Goal: Information Seeking & Learning: Learn about a topic

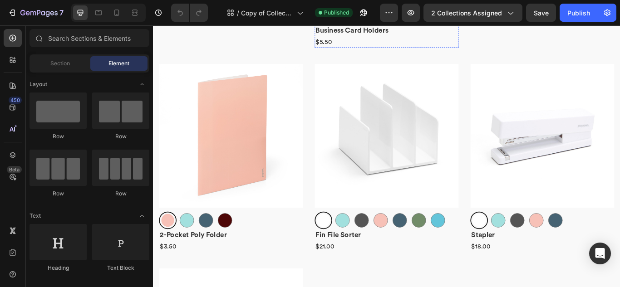
scroll to position [635, 0]
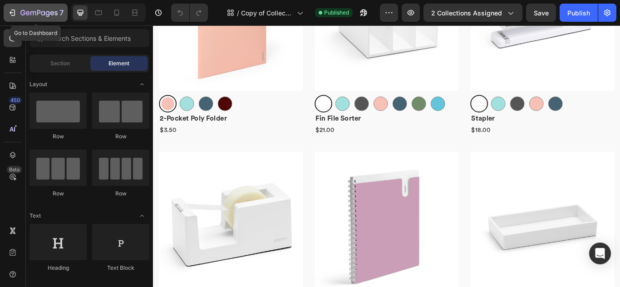
click at [14, 14] on icon "button" at bounding box center [12, 12] width 9 height 9
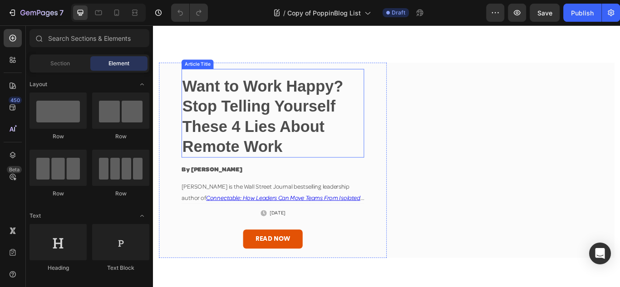
scroll to position [136, 0]
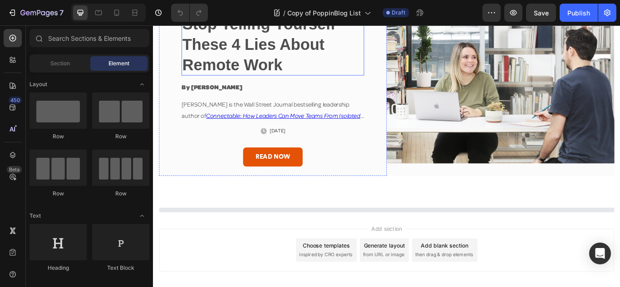
click at [276, 84] on h2 "Want to Work Happy? Stop Telling Yourself These 4 Lies About Remote Work" at bounding box center [292, 36] width 213 height 96
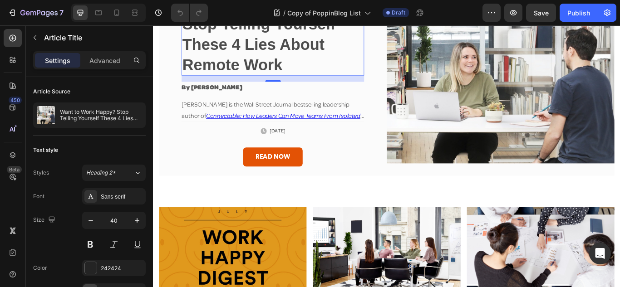
click at [310, 84] on h2 "Want to Work Happy? Stop Telling Yourself These 4 Lies About Remote Work" at bounding box center [292, 36] width 213 height 96
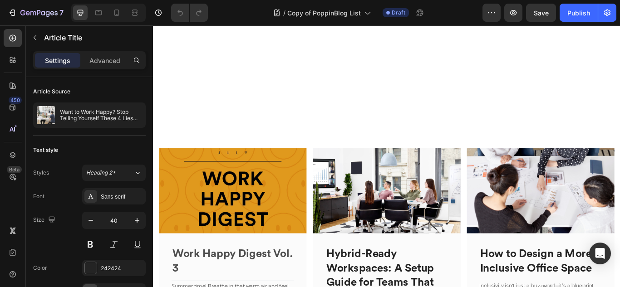
scroll to position [454, 0]
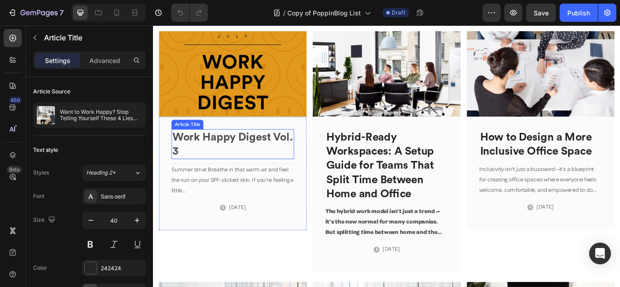
click at [230, 154] on h2 "Work Happy Digest Vol. 3" at bounding box center [245, 164] width 143 height 35
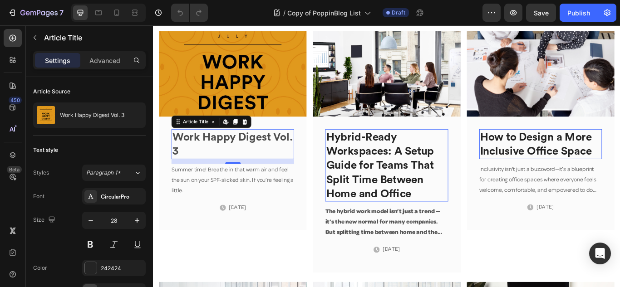
click at [225, 154] on h2 "Work Happy Digest Vol. 3" at bounding box center [245, 164] width 143 height 35
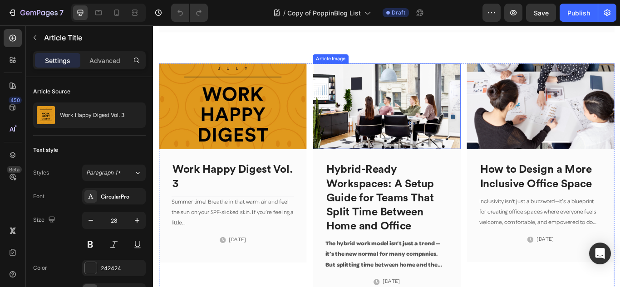
scroll to position [429, 0]
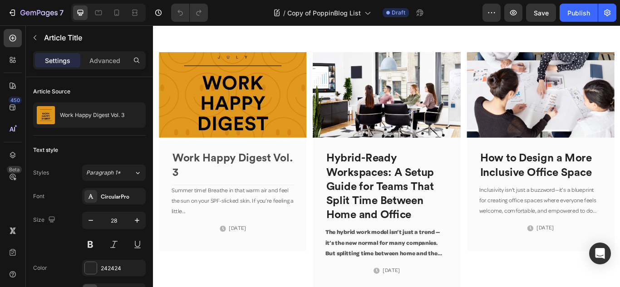
click at [228, 186] on h2 "Work Happy Digest Vol. 3" at bounding box center [245, 188] width 143 height 35
click at [226, 178] on h2 "Work Happy Digest Vol. 3" at bounding box center [245, 188] width 143 height 35
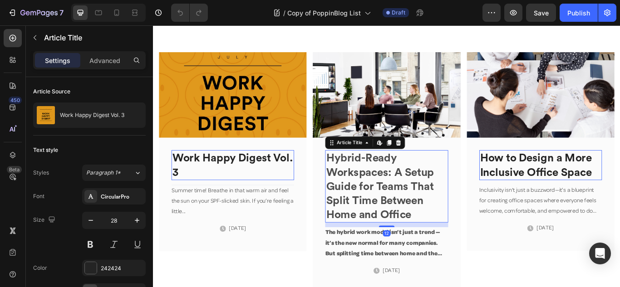
click at [403, 198] on h2 "Hybrid-Ready Workspaces: A Setup Guide for Teams That Split Time Between Home a…" at bounding box center [424, 213] width 143 height 84
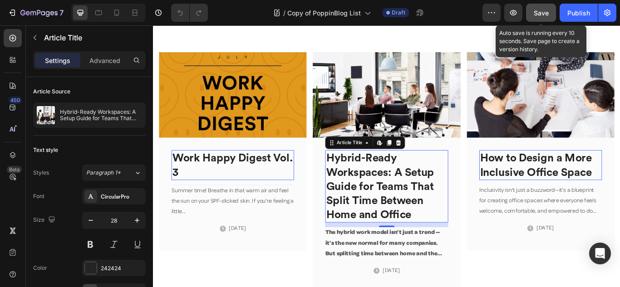
click at [537, 13] on span "Save" at bounding box center [540, 13] width 15 height 8
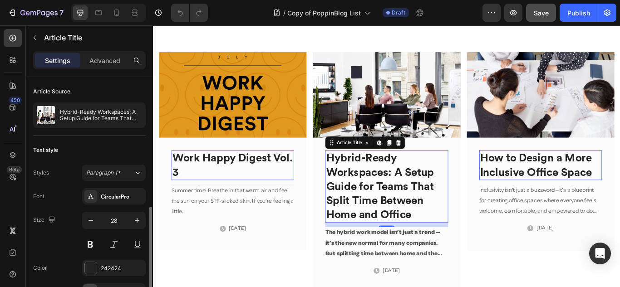
scroll to position [136, 0]
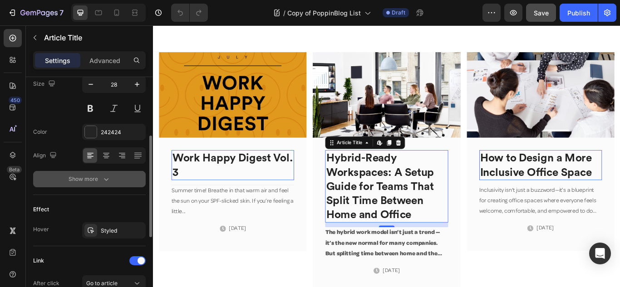
click at [111, 176] on button "Show more" at bounding box center [89, 179] width 113 height 16
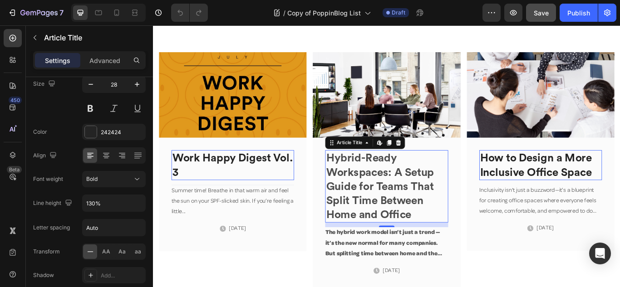
click at [435, 207] on h2 "Hybrid-Ready Workspaces: A Setup Guide for Teams That Split Time Between Home a…" at bounding box center [424, 213] width 143 height 84
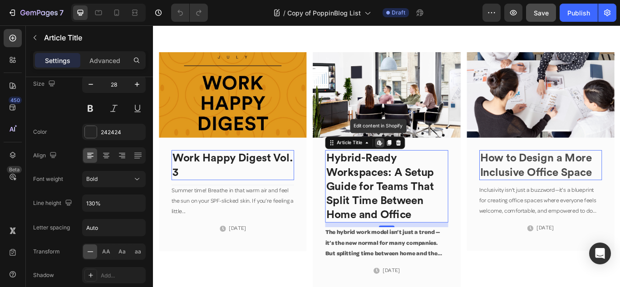
click at [597, 186] on h2 "How to Design a More Inclusive Office Space" at bounding box center [604, 188] width 143 height 35
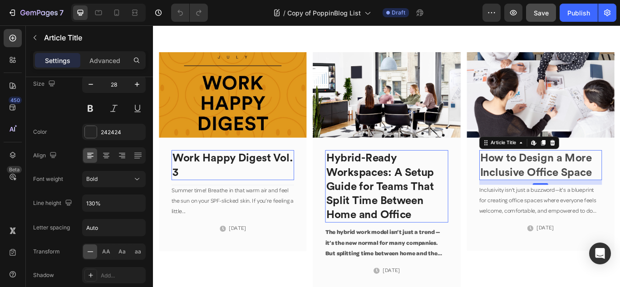
click at [597, 186] on h2 "How to Design a More Inclusive Office Space" at bounding box center [604, 188] width 143 height 35
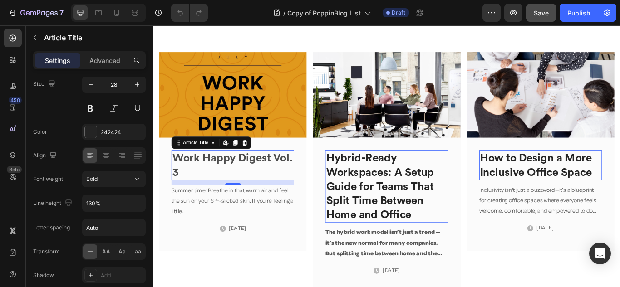
click at [240, 191] on h2 "Work Happy Digest Vol. 3" at bounding box center [245, 188] width 143 height 35
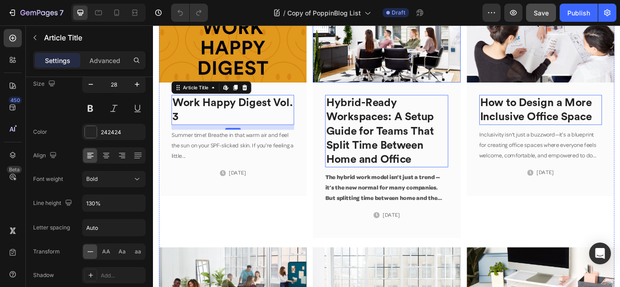
scroll to position [429, 0]
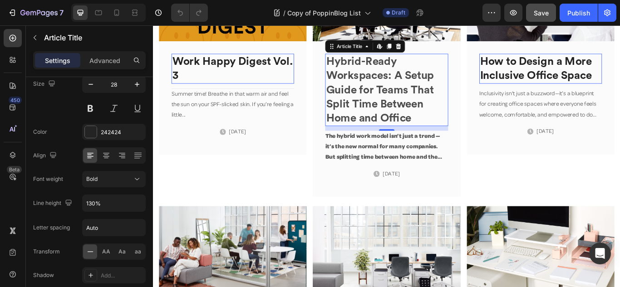
click at [372, 117] on h2 "Hybrid-Ready Workspaces: A Setup Guide for Teams That Split Time Between Home a…" at bounding box center [424, 101] width 143 height 84
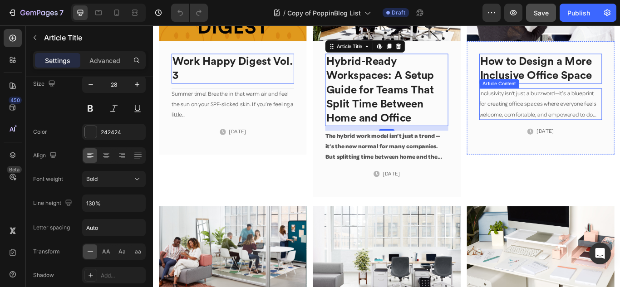
click at [581, 119] on span "Inclusivity isn't just a buzzword—it’s a blueprint for creating office spaces w…" at bounding box center [601, 136] width 137 height 68
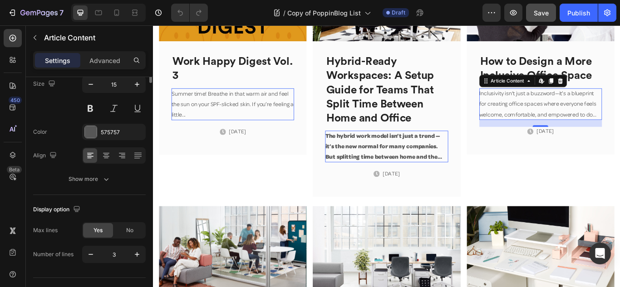
scroll to position [0, 0]
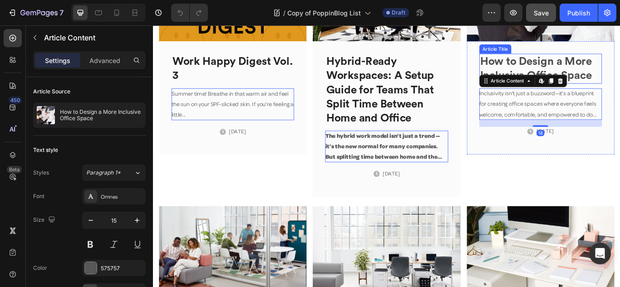
click at [591, 74] on h2 "How to Design a More Inclusive Office Space" at bounding box center [604, 76] width 143 height 35
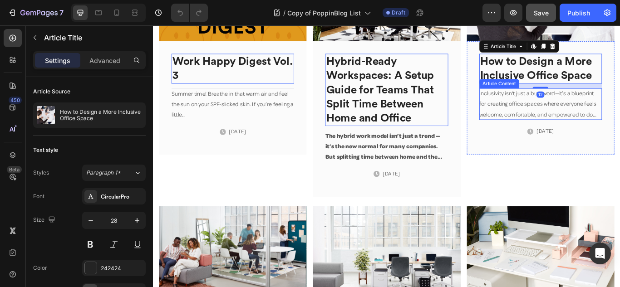
click at [578, 124] on p "Inclusivity isn't just a buzzword—it’s a blueprint for creating office spaces w…" at bounding box center [604, 117] width 143 height 37
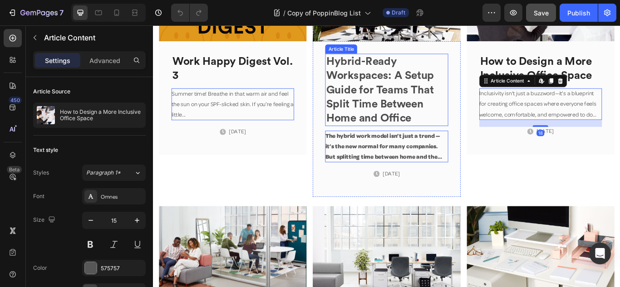
click at [443, 94] on h2 "Hybrid-Ready Workspaces: A Setup Guide for Teams That Split Time Between Home a…" at bounding box center [424, 101] width 143 height 84
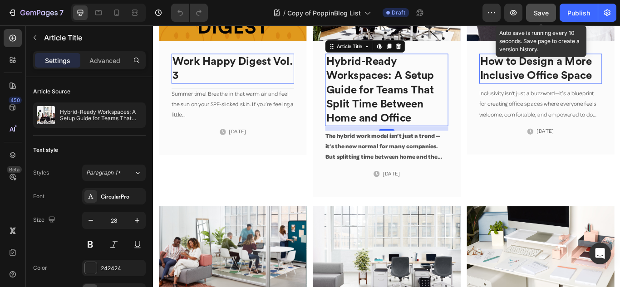
click at [539, 9] on span "Save" at bounding box center [540, 13] width 15 height 8
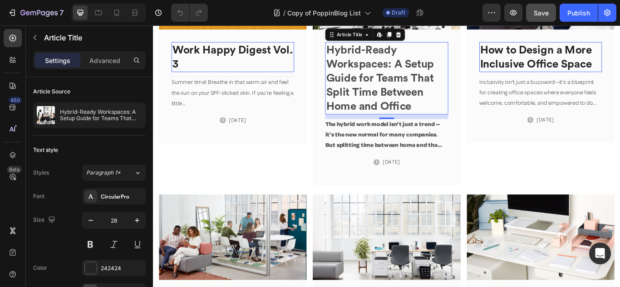
scroll to position [429, 0]
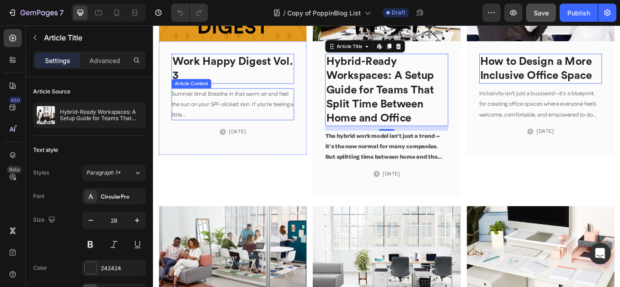
click at [200, 116] on p "Summer time! Breathe in that warm air and feel the sun on your SPF-slicked skin…" at bounding box center [245, 117] width 143 height 37
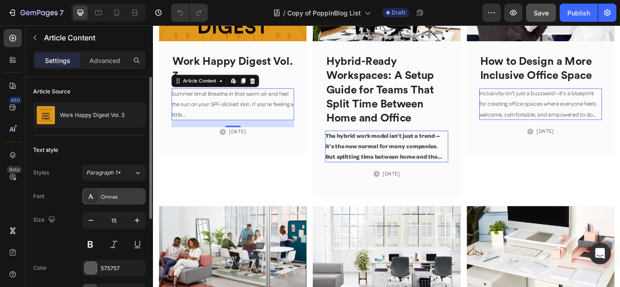
click at [116, 194] on div "Omnes" at bounding box center [122, 197] width 43 height 8
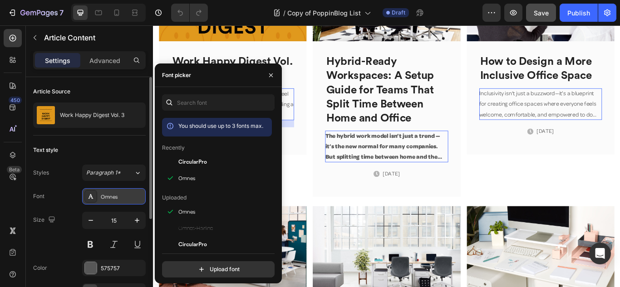
click at [116, 194] on div "Omnes" at bounding box center [122, 197] width 43 height 8
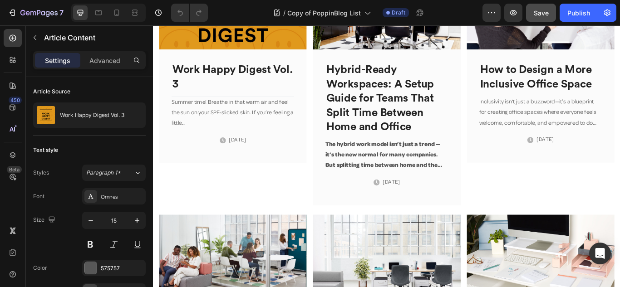
scroll to position [544, 0]
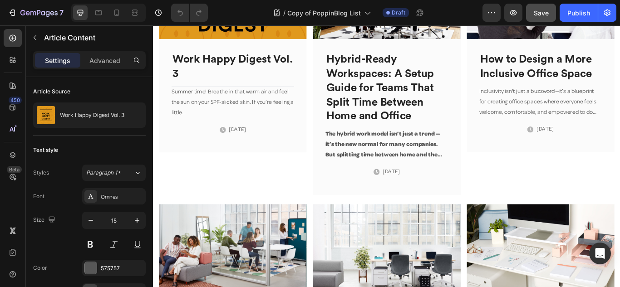
click at [228, 113] on p "Summer time! Breathe in that warm air and feel the sun on your SPF-slicked skin…" at bounding box center [245, 115] width 143 height 37
click at [198, 110] on p "Summer time! Breathe in that warm air and feel the sun on your SPF-slicked skin…" at bounding box center [245, 115] width 143 height 37
click at [217, 103] on p "Summer time! Breathe in that warm air and feel the sun on your SPF-slicked skin…" at bounding box center [245, 115] width 143 height 37
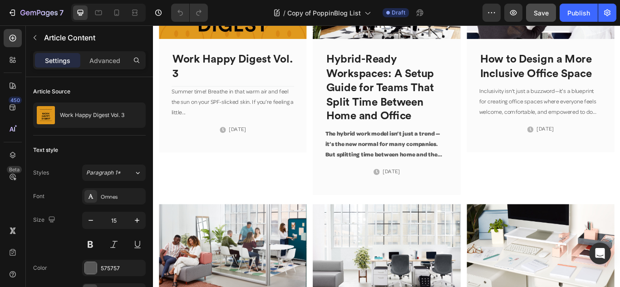
click at [217, 103] on p "Summer time! Breathe in that warm air and feel the sun on your SPF-slicked skin…" at bounding box center [245, 115] width 143 height 37
click at [415, 161] on span "The hybrid work model isn’t just a trend — it’s the new normal for many compani…" at bounding box center [423, 200] width 141 height 105
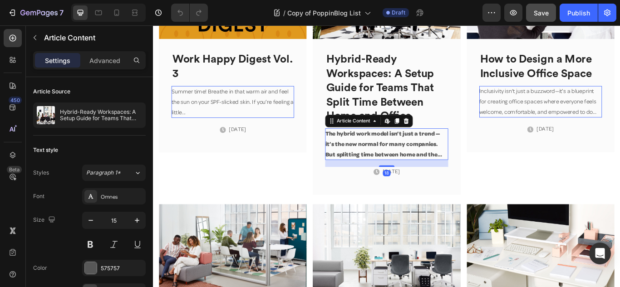
click at [415, 161] on span "The hybrid work model isn’t just a trend — it’s the new normal for many compani…" at bounding box center [423, 200] width 141 height 105
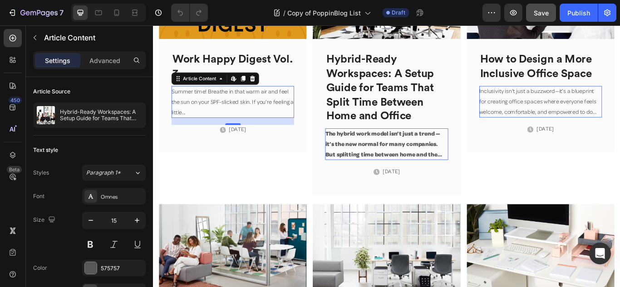
click at [209, 112] on p "Summer time! Breathe in that warm air and feel the sun on your SPF-slicked skin…" at bounding box center [245, 115] width 143 height 37
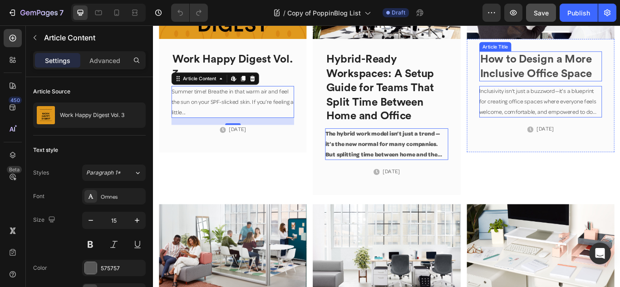
click at [610, 73] on h2 "How to Design a More Inclusive Office Space" at bounding box center [604, 73] width 143 height 35
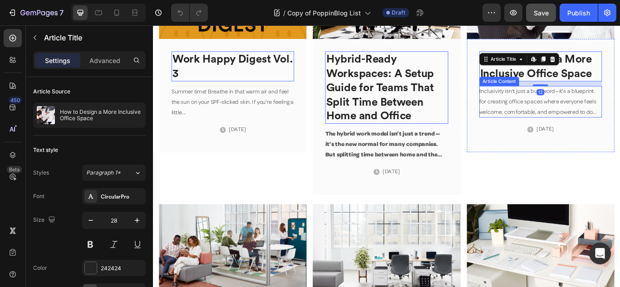
click at [611, 106] on p "Inclusivity isn't just a buzzword—it’s a blueprint for creating office spaces w…" at bounding box center [604, 114] width 143 height 37
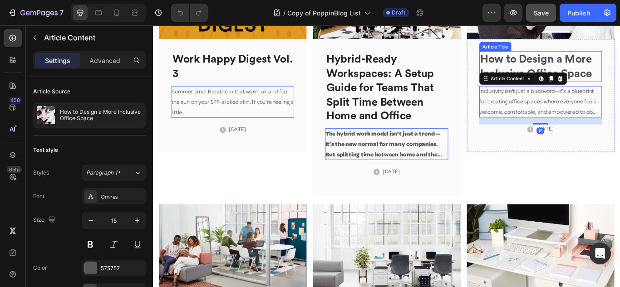
click at [619, 63] on h2 "How to Design a More Inclusive Office Space" at bounding box center [604, 73] width 143 height 35
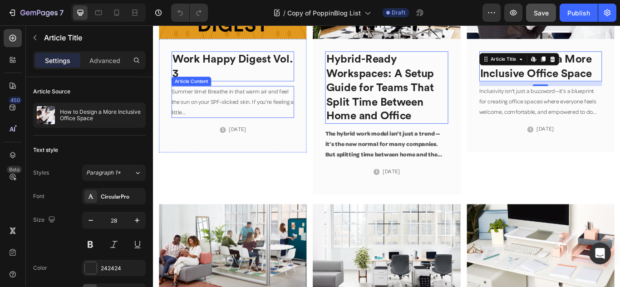
click at [224, 107] on p "Summer time! Breathe in that warm air and feel the sun on your SPF-slicked skin…" at bounding box center [245, 115] width 143 height 37
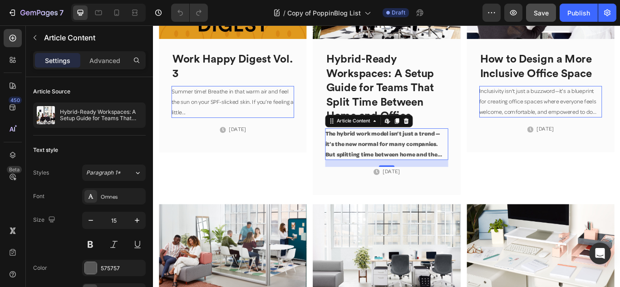
click at [397, 163] on span "The hybrid work model isn’t just a trend — it’s the new normal for many compani…" at bounding box center [423, 200] width 141 height 105
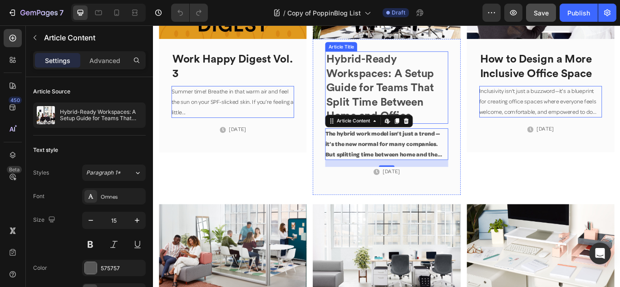
click at [400, 103] on h2 "Hybrid-Ready Workspaces: A Setup Guide for Teams That Split Time Between Home a…" at bounding box center [424, 98] width 143 height 84
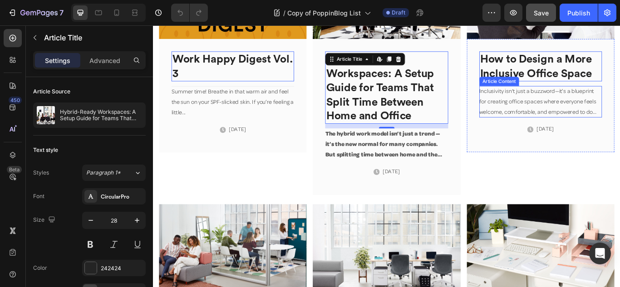
click at [591, 117] on span "Inclusivity isn't just a buzzword—it’s a blueprint for creating office spaces w…" at bounding box center [601, 133] width 137 height 68
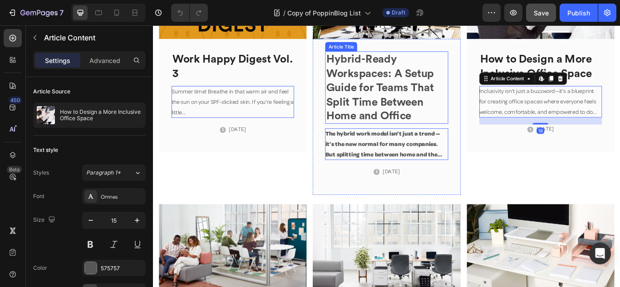
click at [421, 113] on h2 "Hybrid-Ready Workspaces: A Setup Guide for Teams That Split Time Between Home a…" at bounding box center [424, 98] width 143 height 84
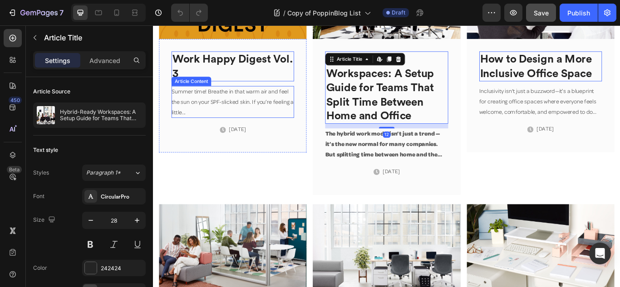
click at [245, 103] on p "Summer time! Breathe in that warm air and feel the sun on your SPF-slicked skin…" at bounding box center [245, 115] width 143 height 37
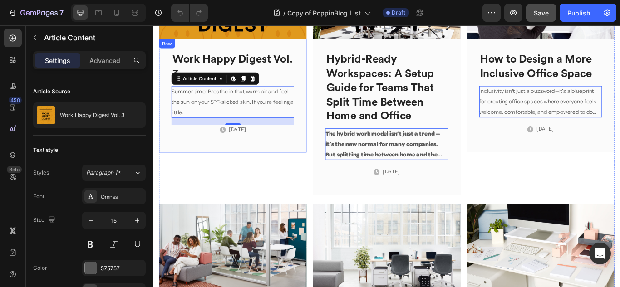
click at [322, 104] on div "Work Happy Digest Vol. 3 Article Title Summer time! Breathe in that warm air an…" at bounding box center [246, 107] width 172 height 132
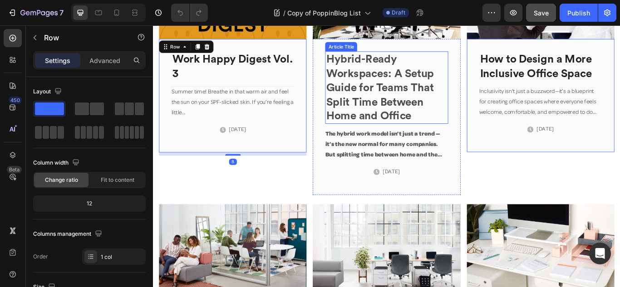
click at [384, 104] on h2 "Hybrid-Ready Workspaces: A Setup Guide for Teams That Split Time Between Home a…" at bounding box center [424, 98] width 143 height 84
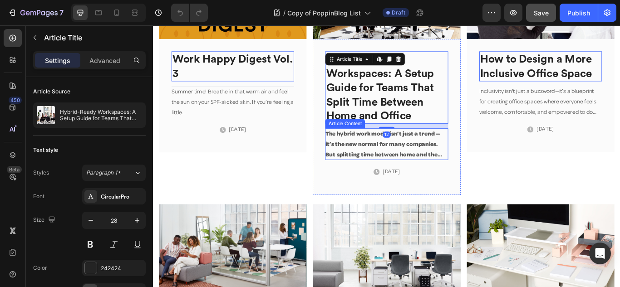
click at [393, 166] on span "The hybrid work model isn’t just a trend — it’s the new normal for many compani…" at bounding box center [423, 200] width 141 height 105
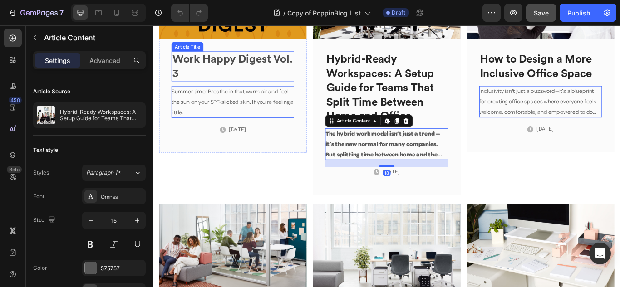
click at [269, 80] on h2 "Work Happy Digest Vol. 3" at bounding box center [245, 73] width 143 height 35
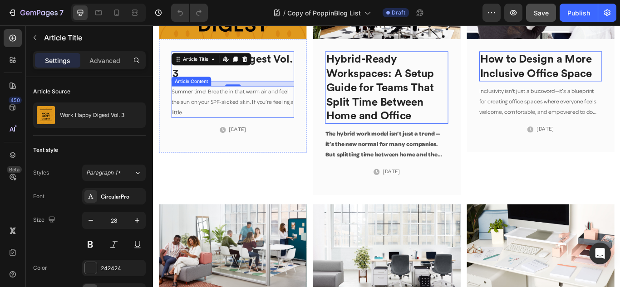
click at [220, 119] on p "Summer time! Breathe in that warm air and feel the sun on your SPF-slicked skin…" at bounding box center [245, 115] width 143 height 37
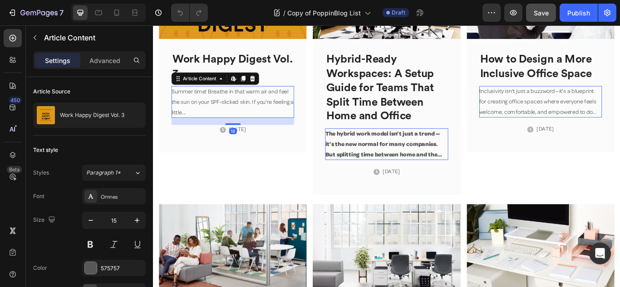
click at [216, 110] on p "Summer time! Breathe in that warm air and feel the sun on your SPF-slicked skin…" at bounding box center [245, 115] width 143 height 37
click at [244, 106] on p "Summer time! Breathe in that warm air and feel the sun on your SPF-slicked skin…" at bounding box center [245, 115] width 143 height 37
click at [245, 114] on p "Summer time! Breathe in that warm air and feel the sun on your SPF-slicked skin…" at bounding box center [245, 115] width 143 height 37
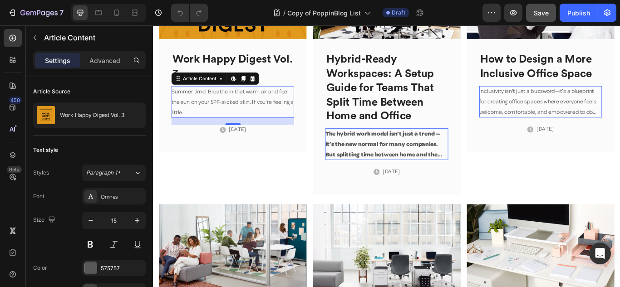
click at [245, 114] on p "Summer time! Breathe in that warm air and feel the sun on your SPF-slicked skin…" at bounding box center [245, 115] width 143 height 37
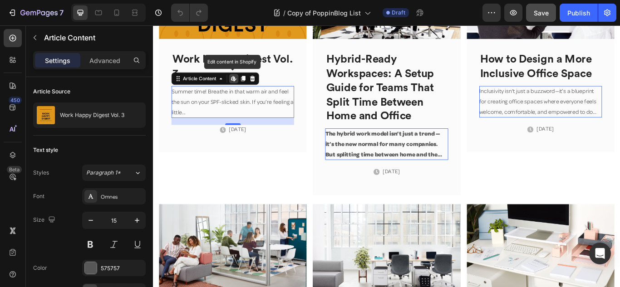
click at [245, 114] on p "Summer time! Breathe in that warm air and feel the sun on your SPF-slicked skin…" at bounding box center [245, 115] width 143 height 37
click at [244, 106] on p "Summer time! Breathe in that warm air and feel the sun on your SPF-slicked skin…" at bounding box center [245, 115] width 143 height 37
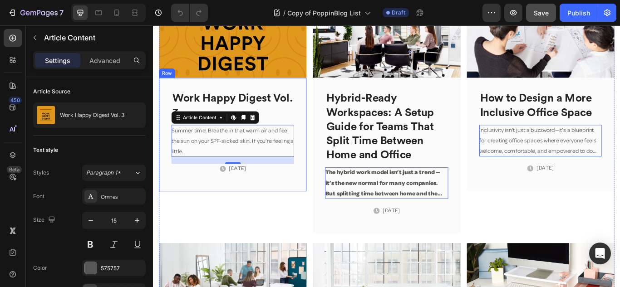
click at [320, 91] on div "Work Happy Digest Vol. 3 Article Title Summer time! Breathe in that warm air an…" at bounding box center [246, 153] width 172 height 132
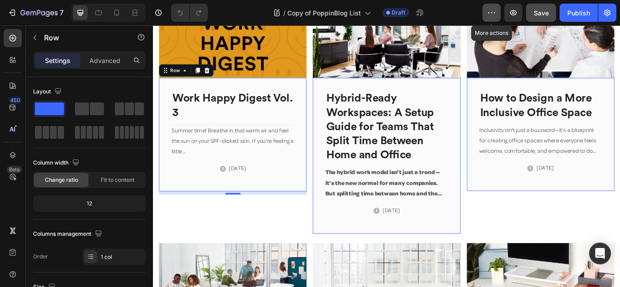
click at [495, 14] on icon "button" at bounding box center [491, 12] width 9 height 9
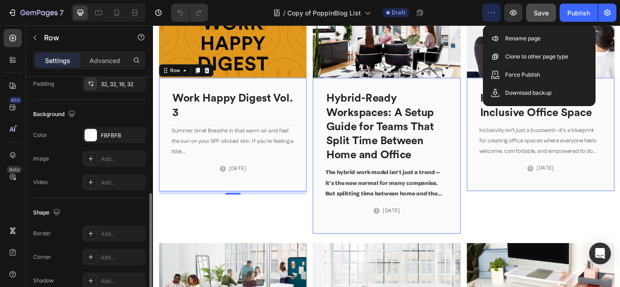
scroll to position [318, 0]
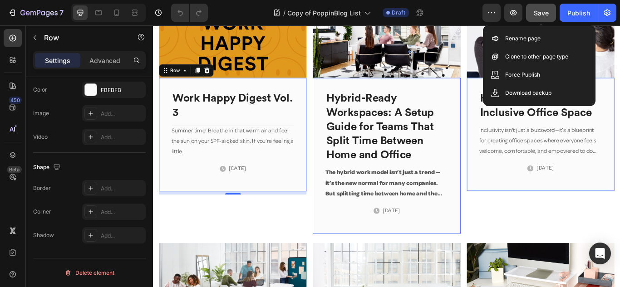
click at [535, 12] on span "Save" at bounding box center [540, 13] width 15 height 8
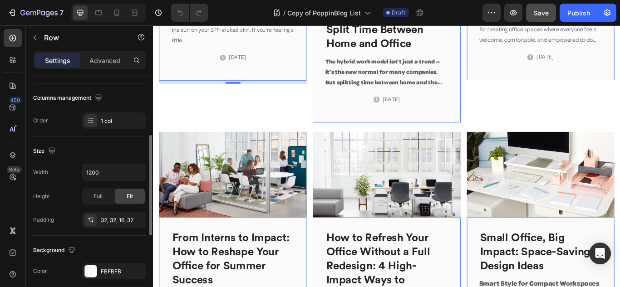
scroll to position [0, 0]
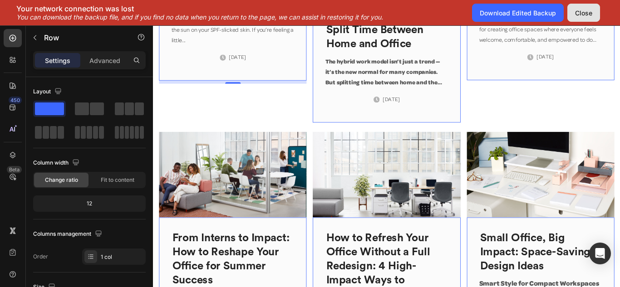
click at [583, 14] on div "Close" at bounding box center [583, 13] width 17 height 10
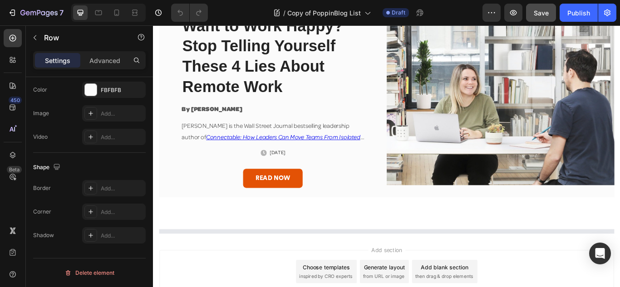
scroll to position [225, 0]
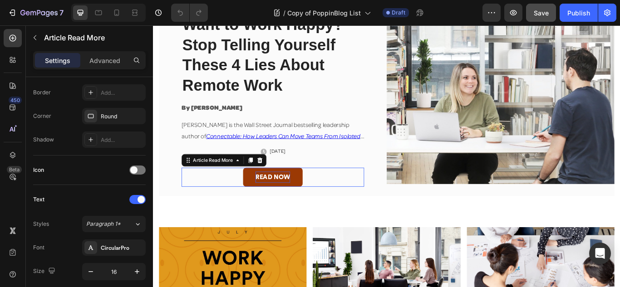
click at [302, 199] on div "Read Now" at bounding box center [292, 202] width 40 height 13
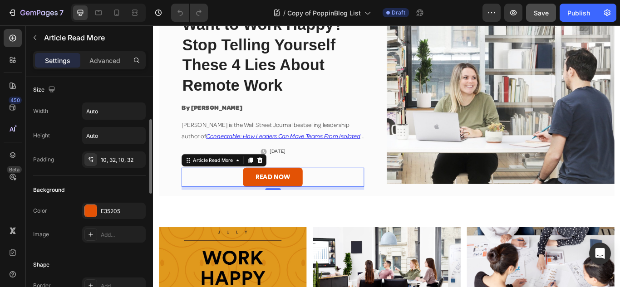
scroll to position [148, 0]
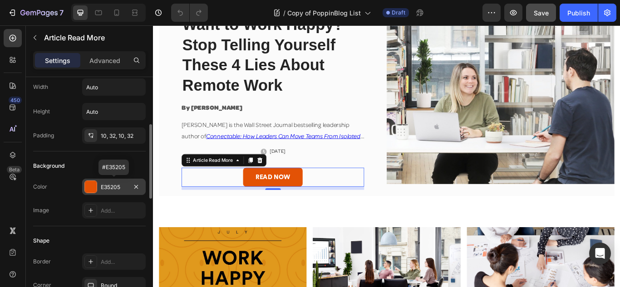
click at [112, 186] on div "E35205" at bounding box center [114, 187] width 26 height 8
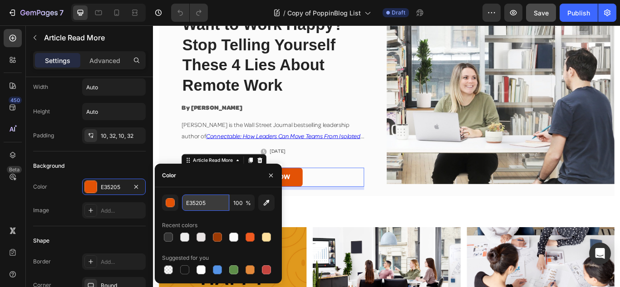
click at [191, 201] on input "E35205" at bounding box center [205, 203] width 47 height 16
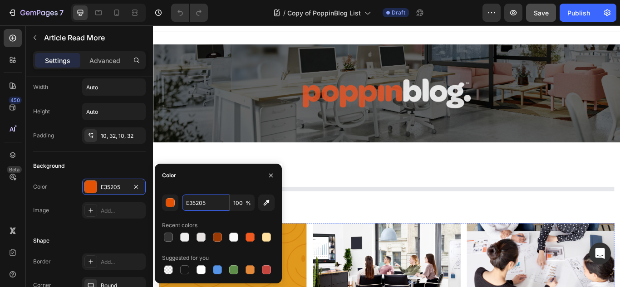
scroll to position [0, 0]
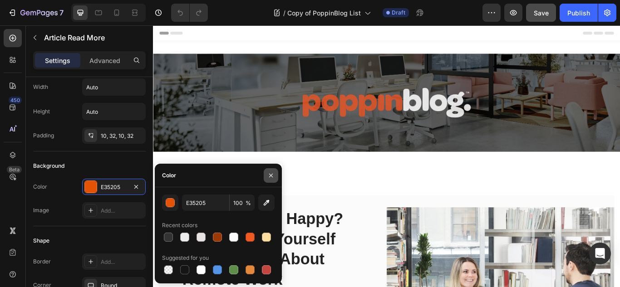
click at [269, 175] on icon "button" at bounding box center [270, 175] width 7 height 7
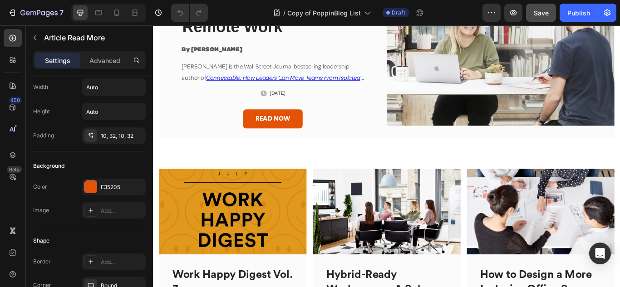
scroll to position [313, 0]
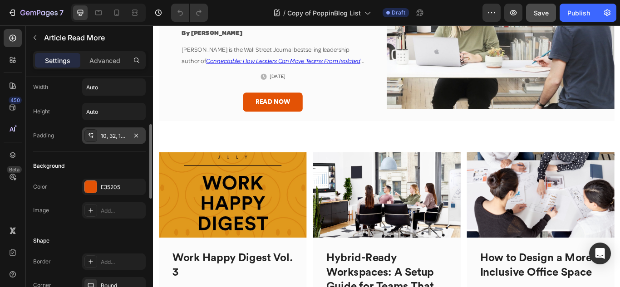
click at [115, 132] on div "10, 32, 10, 32" at bounding box center [114, 136] width 26 height 8
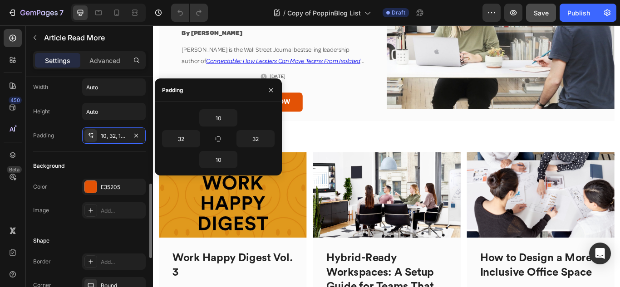
scroll to position [239, 0]
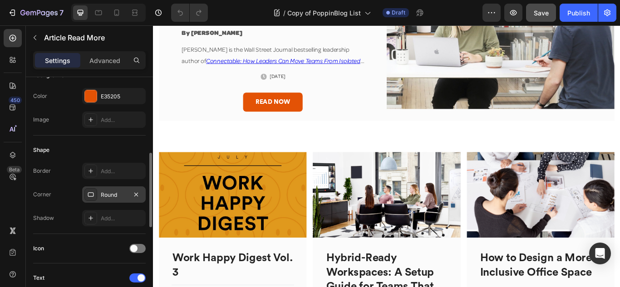
click at [108, 192] on div "Round" at bounding box center [114, 195] width 26 height 8
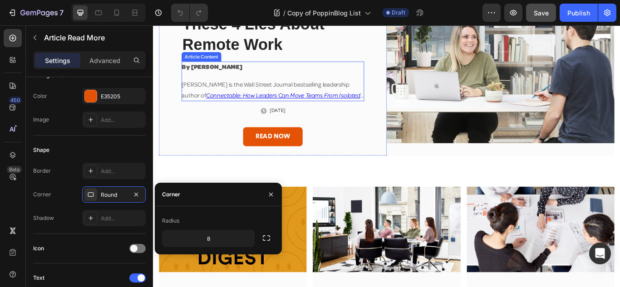
scroll to position [131, 0]
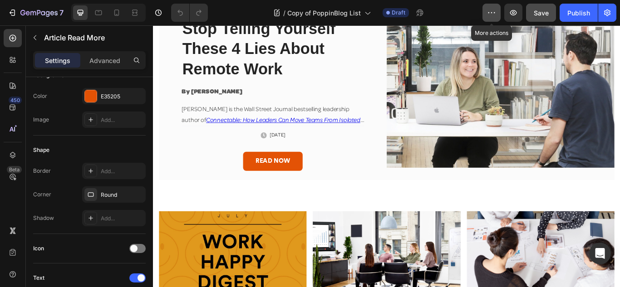
click at [494, 12] on icon "button" at bounding box center [491, 12] width 9 height 9
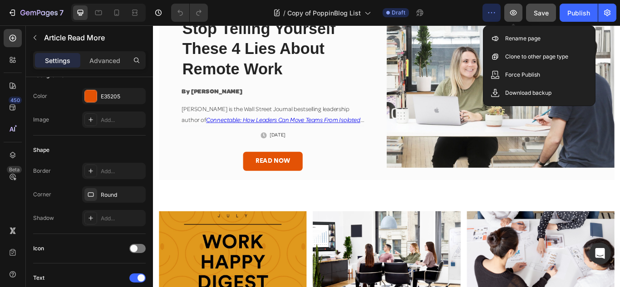
click at [509, 12] on icon "button" at bounding box center [513, 12] width 9 height 9
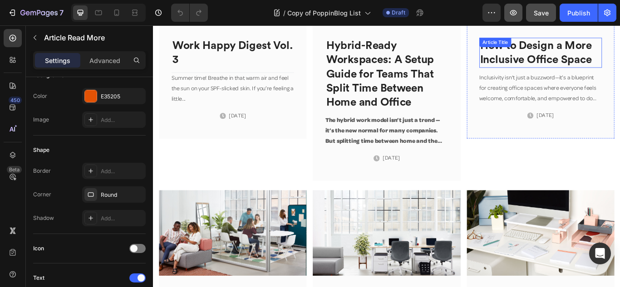
scroll to position [222, 0]
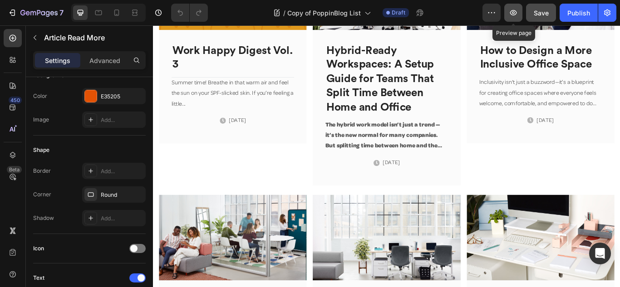
click at [514, 14] on icon "button" at bounding box center [513, 12] width 9 height 9
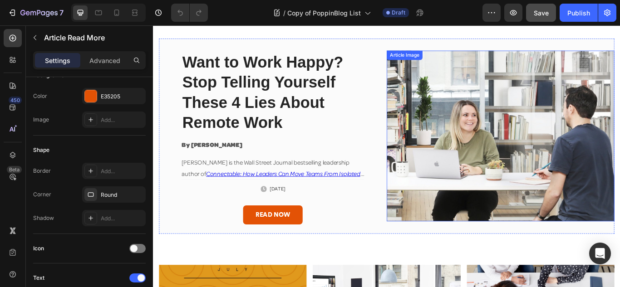
scroll to position [66, 0]
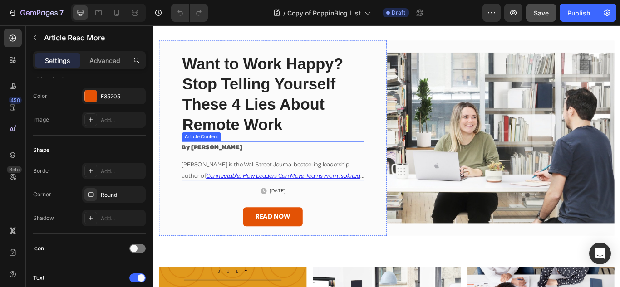
click at [222, 173] on h4 "By [PERSON_NAME]" at bounding box center [292, 167] width 213 height 13
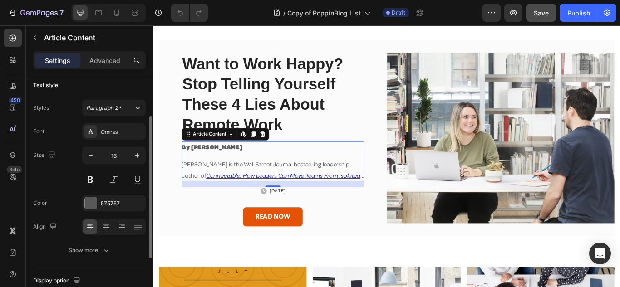
scroll to position [0, 0]
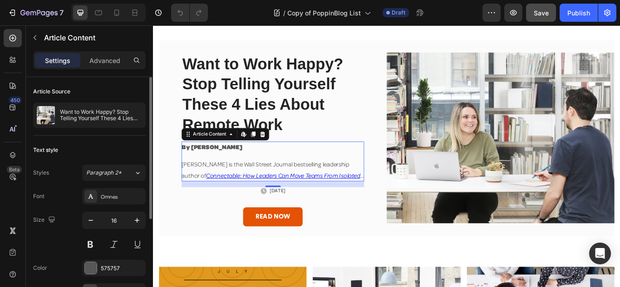
click at [240, 185] on span "[PERSON_NAME] is the Wall Street Journal bestselling leadership author of" at bounding box center [284, 194] width 197 height 20
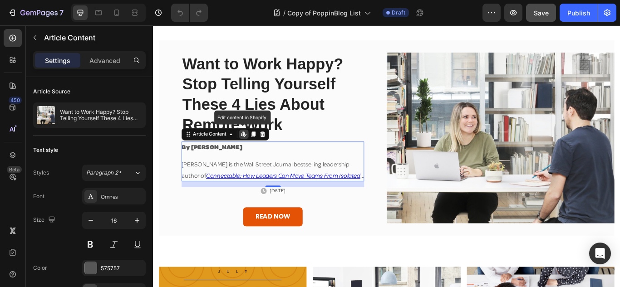
click at [240, 185] on span "[PERSON_NAME] is the Wall Street Journal bestselling leadership author of" at bounding box center [284, 194] width 197 height 20
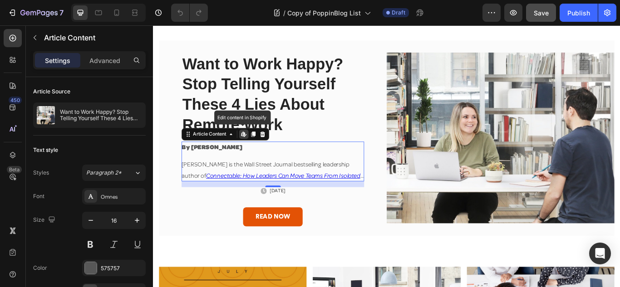
click at [240, 185] on span "[PERSON_NAME] is the Wall Street Journal bestselling leadership author of" at bounding box center [284, 194] width 197 height 20
click at [259, 151] on icon at bounding box center [259, 152] width 1 height 4
click at [224, 197] on em "Connectable: How Leaders Can Move Teams From Isolated to All In" at bounding box center [292, 207] width 213 height 20
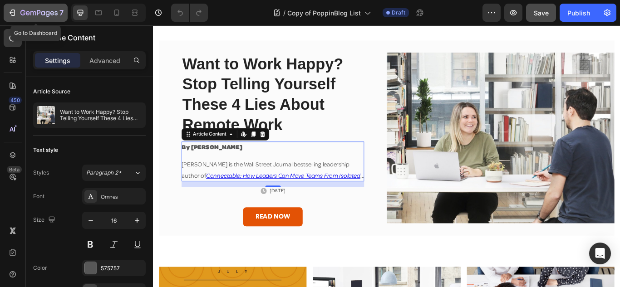
click at [30, 13] on icon "button" at bounding box center [32, 13] width 5 height 4
